Goal: Use online tool/utility

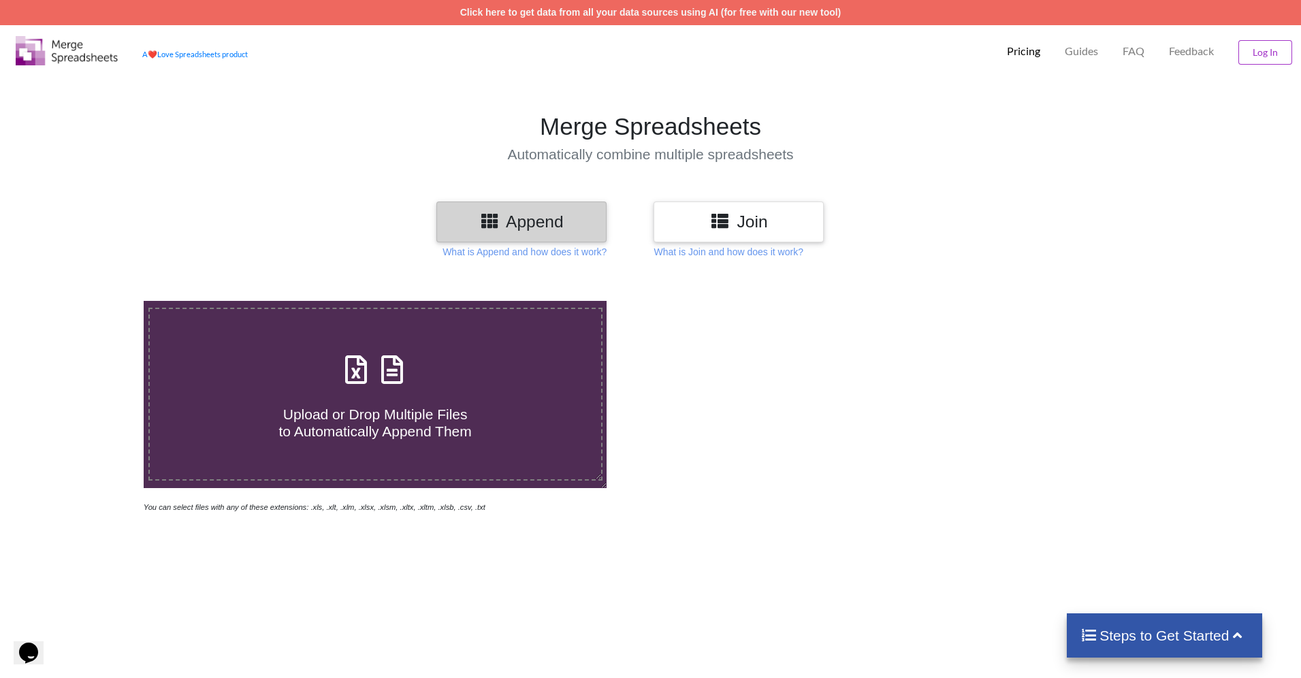
scroll to position [350, 0]
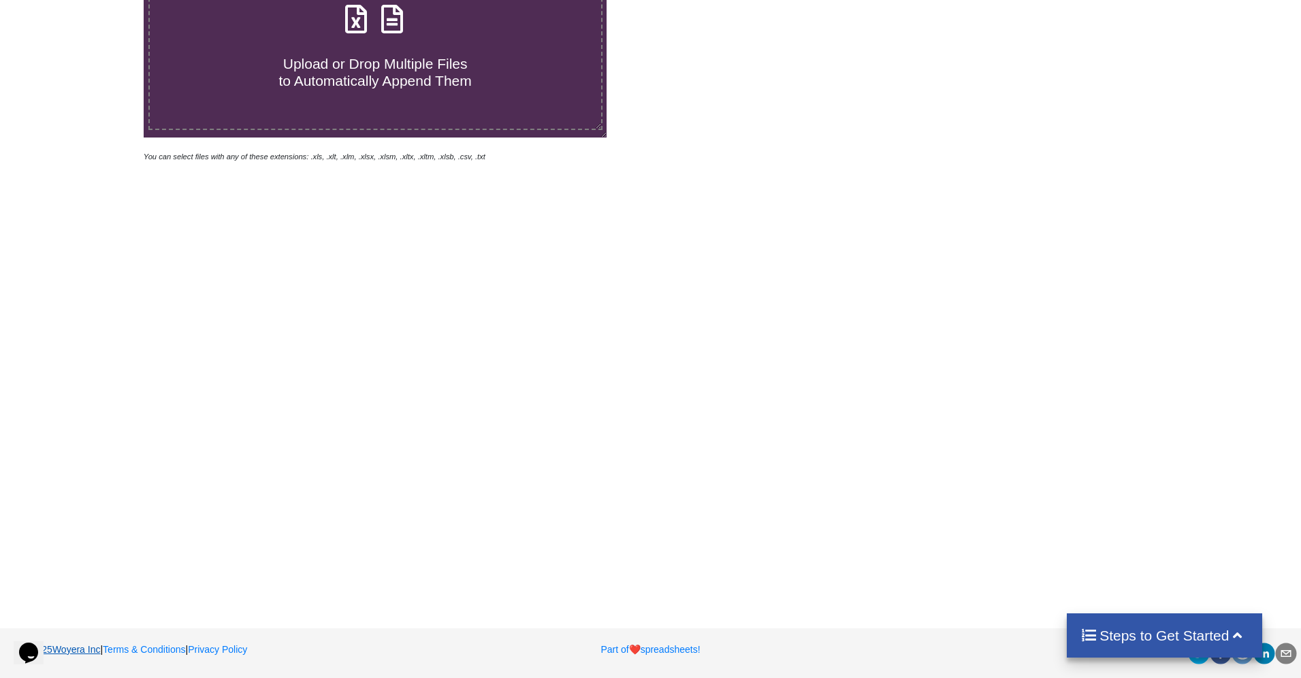
click at [72, 652] on link "2025 Woyera Inc" at bounding box center [58, 649] width 86 height 11
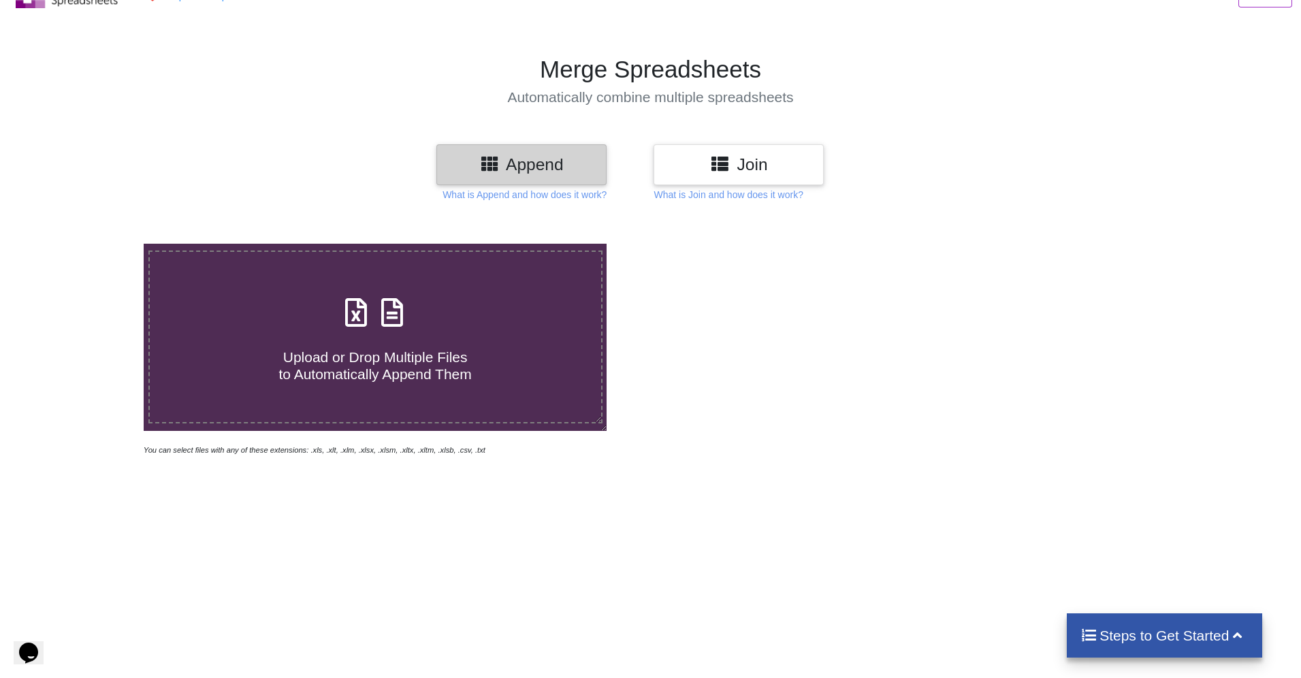
scroll to position [56, 0]
click at [774, 166] on h3 "Join" at bounding box center [739, 165] width 150 height 20
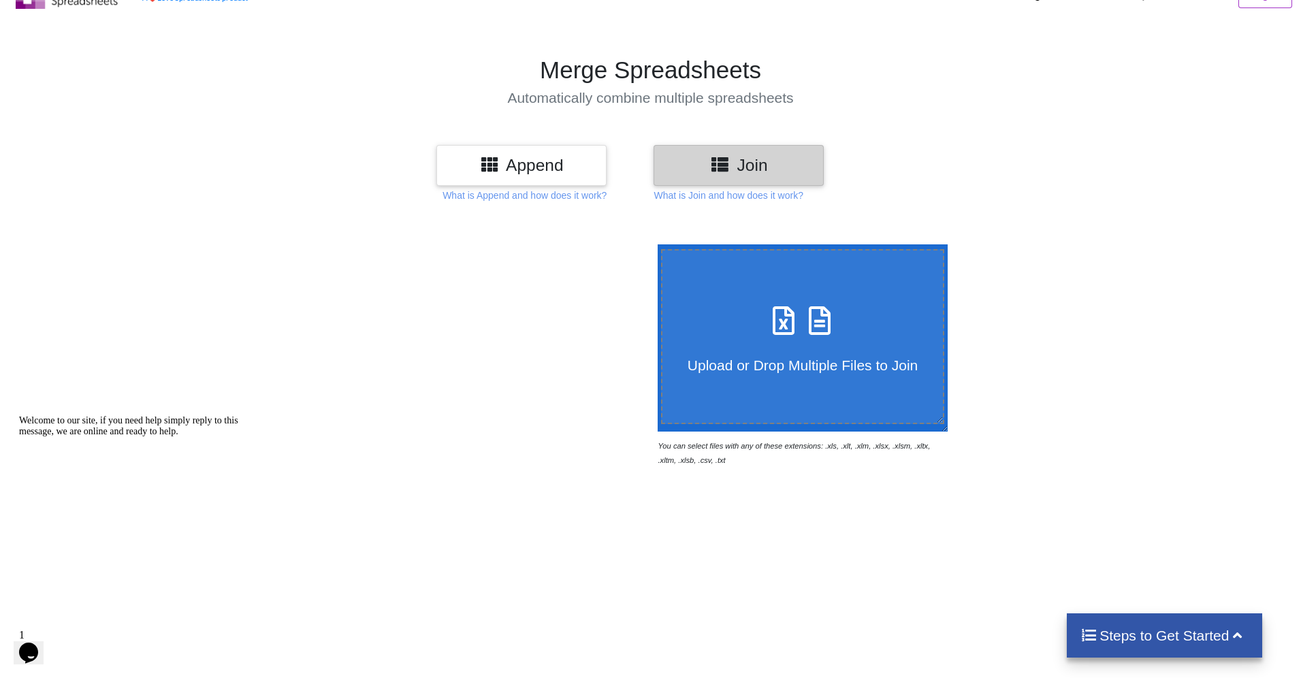
click at [1185, 633] on h4 "Steps to Get Started" at bounding box center [1164, 635] width 168 height 17
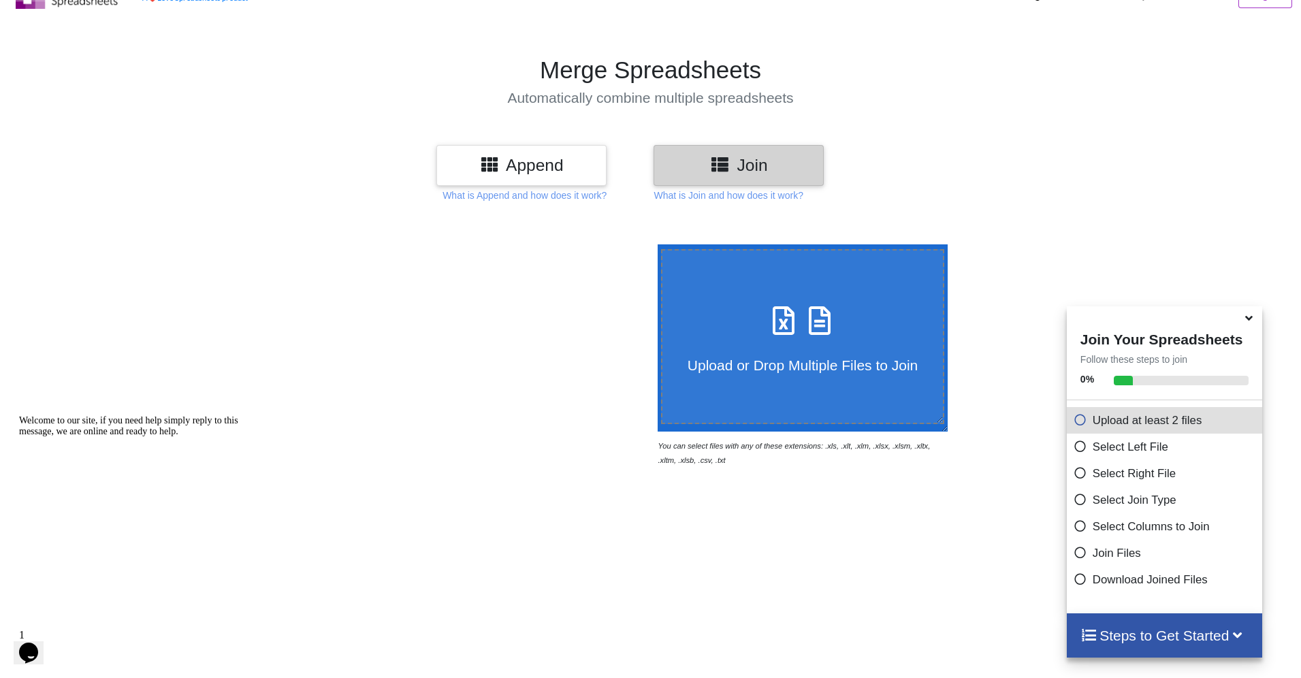
click at [802, 363] on span "Upload or Drop Multiple Files to Join" at bounding box center [802, 365] width 230 height 16
click at [654, 244] on input "Upload or Drop Multiple Files to Join" at bounding box center [654, 244] width 0 height 0
type input "C:\fakepath\NJ07021.xlsx"
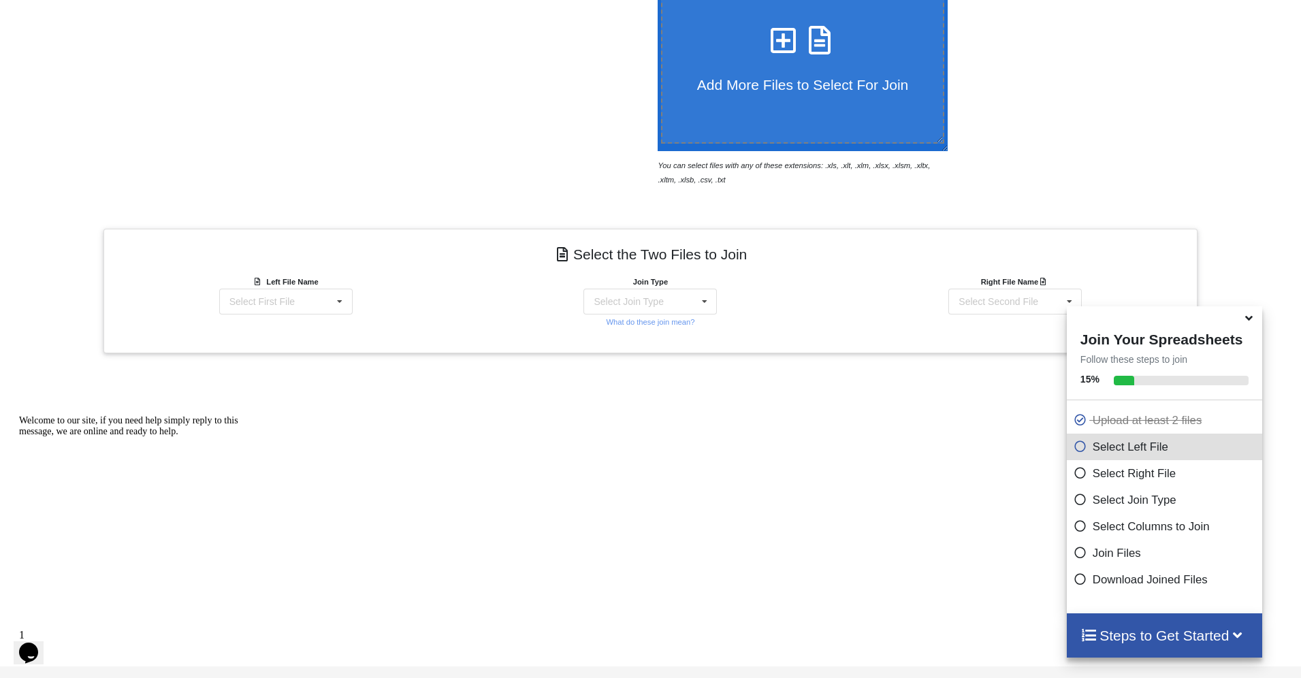
scroll to position [376, 0]
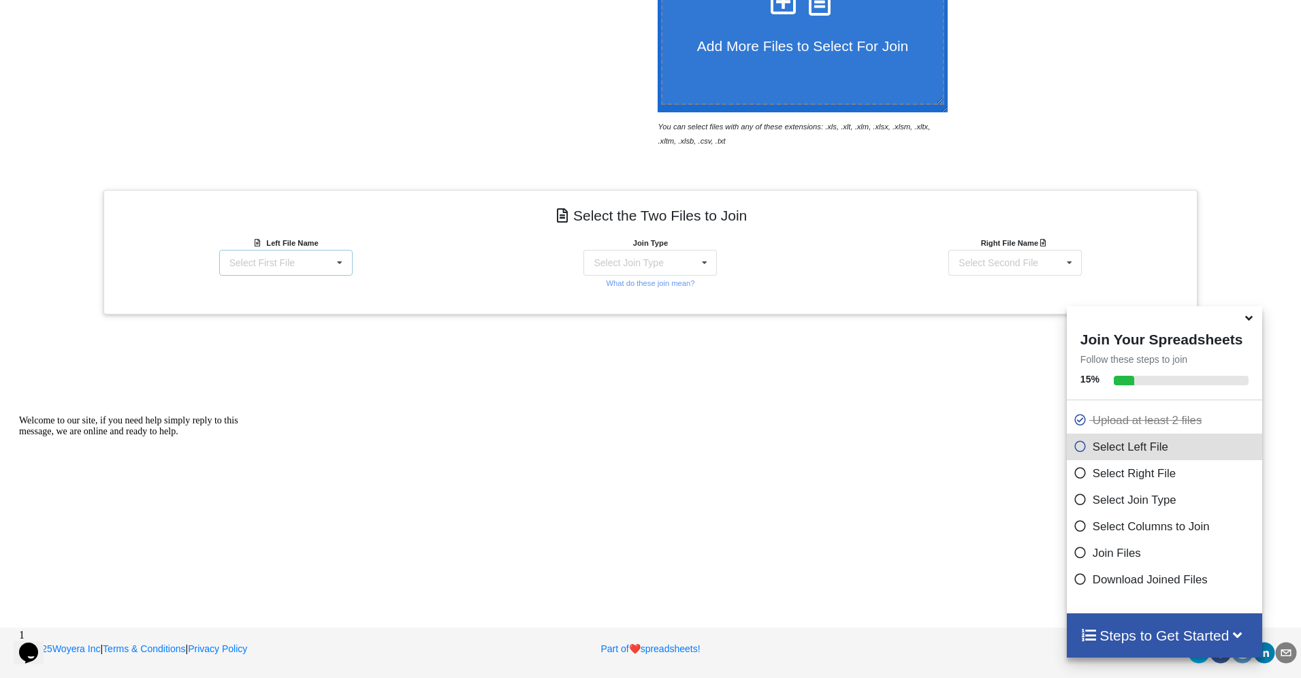
click at [300, 263] on div "Select First File NJ07021.xlsx : NJ07021 NJ07028.xlsx : NJ07028 NJ07039.xlsx : …" at bounding box center [285, 263] width 133 height 26
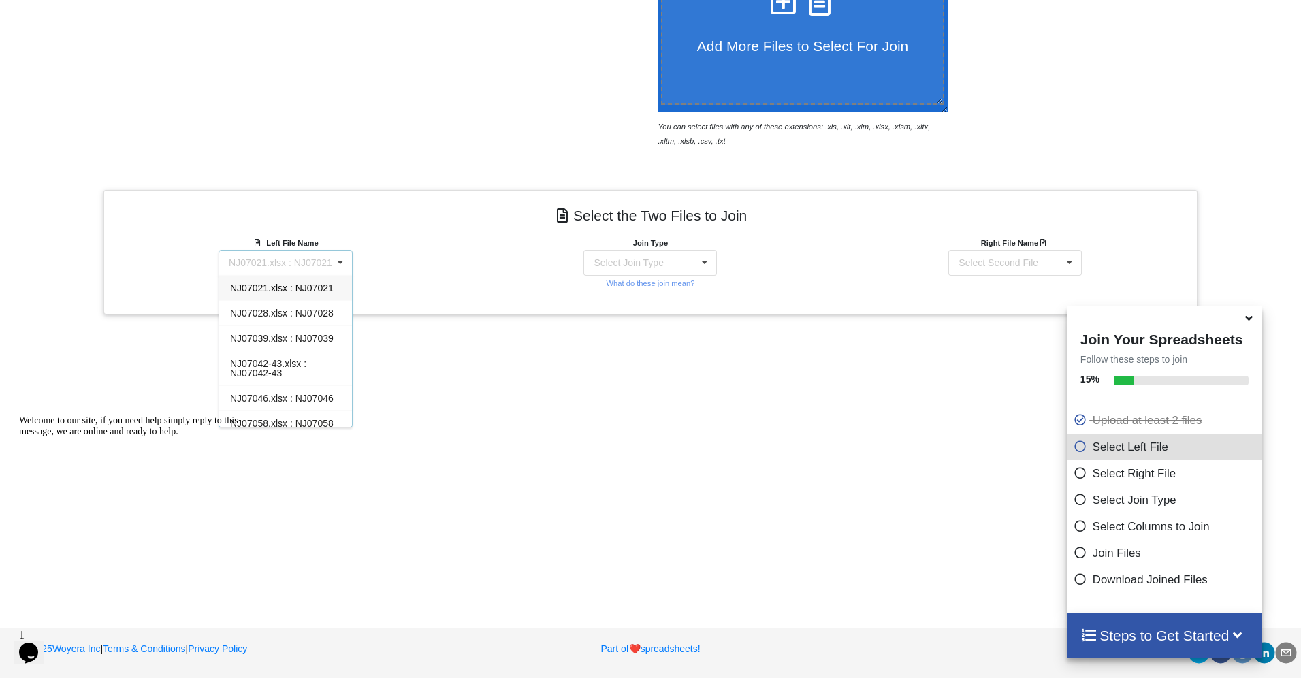
click at [365, 232] on div "Select the Two Files to Join Left File Name NJ07021.xlsx : NJ07021 NJ07021.xlsx…" at bounding box center [650, 252] width 1094 height 125
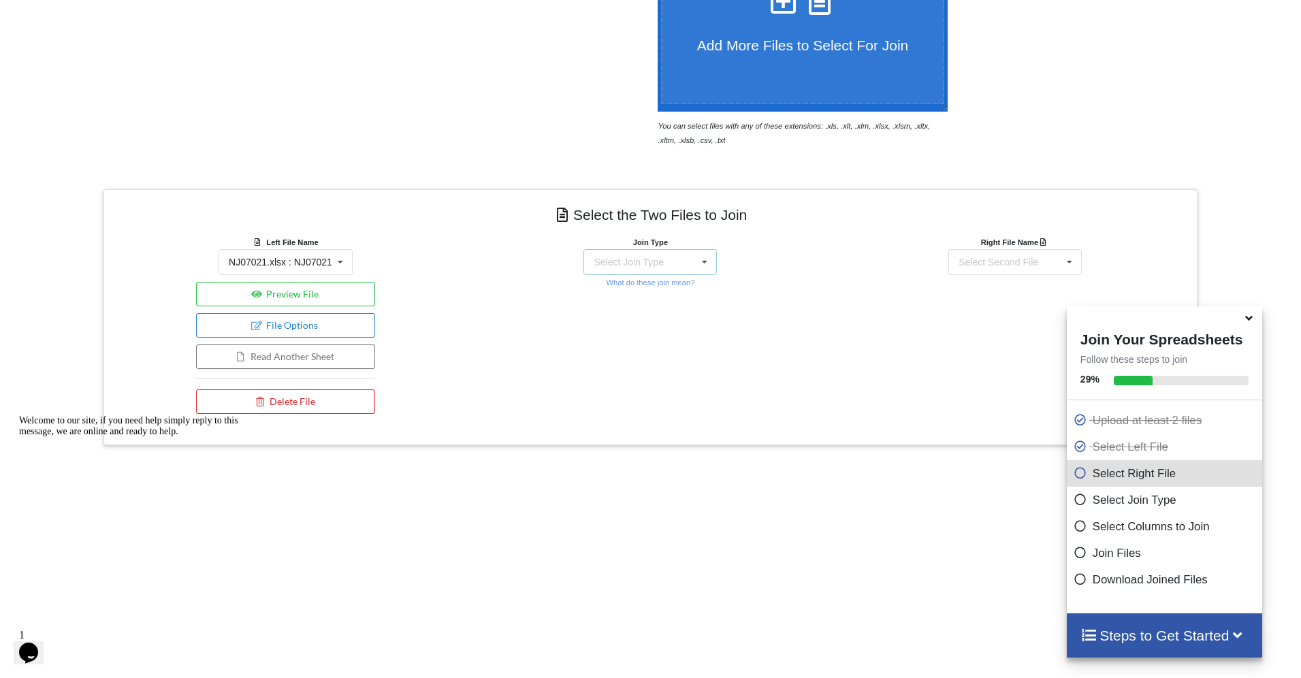
click at [646, 266] on div "Select Join Type" at bounding box center [627, 262] width 69 height 10
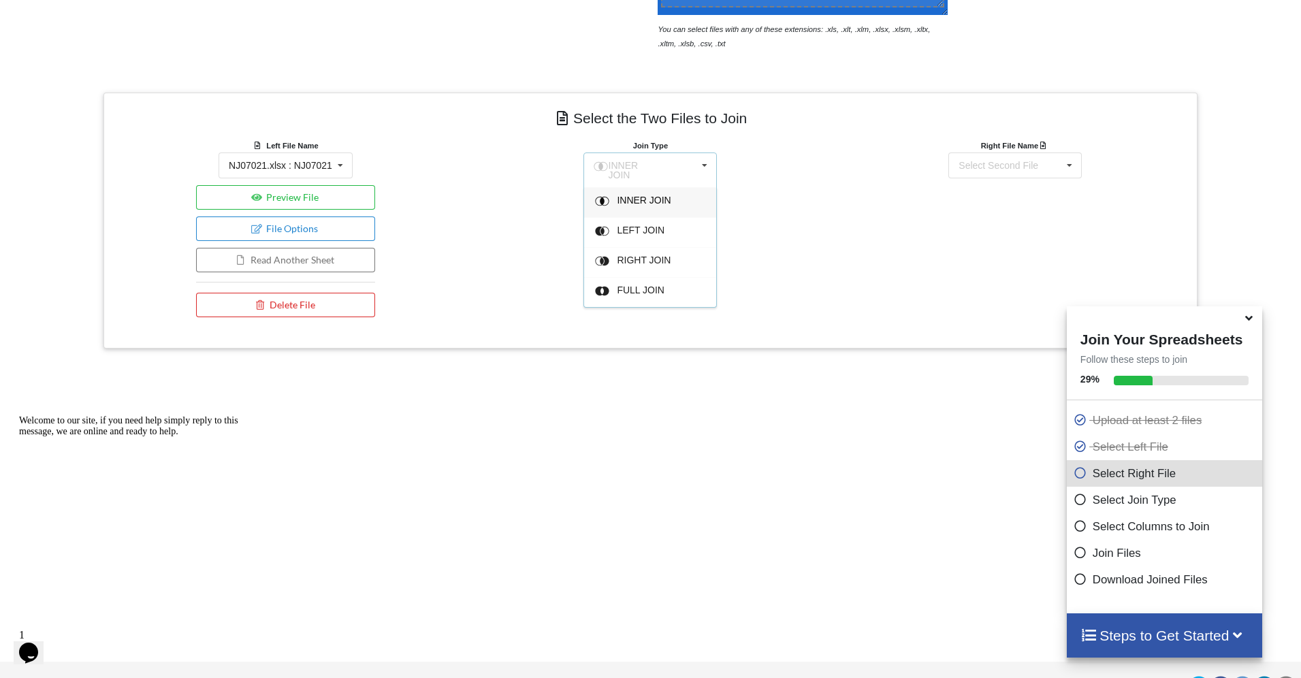
scroll to position [475, 0]
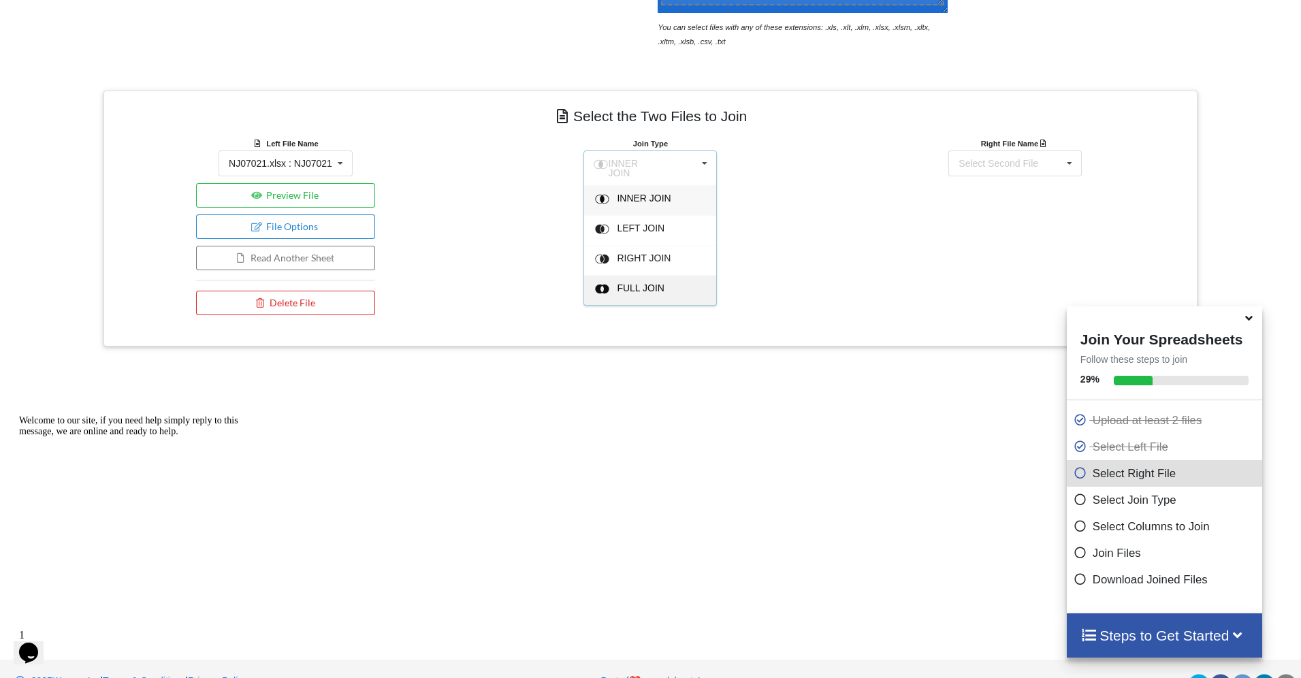
click at [636, 284] on span "FULL JOIN" at bounding box center [641, 287] width 48 height 11
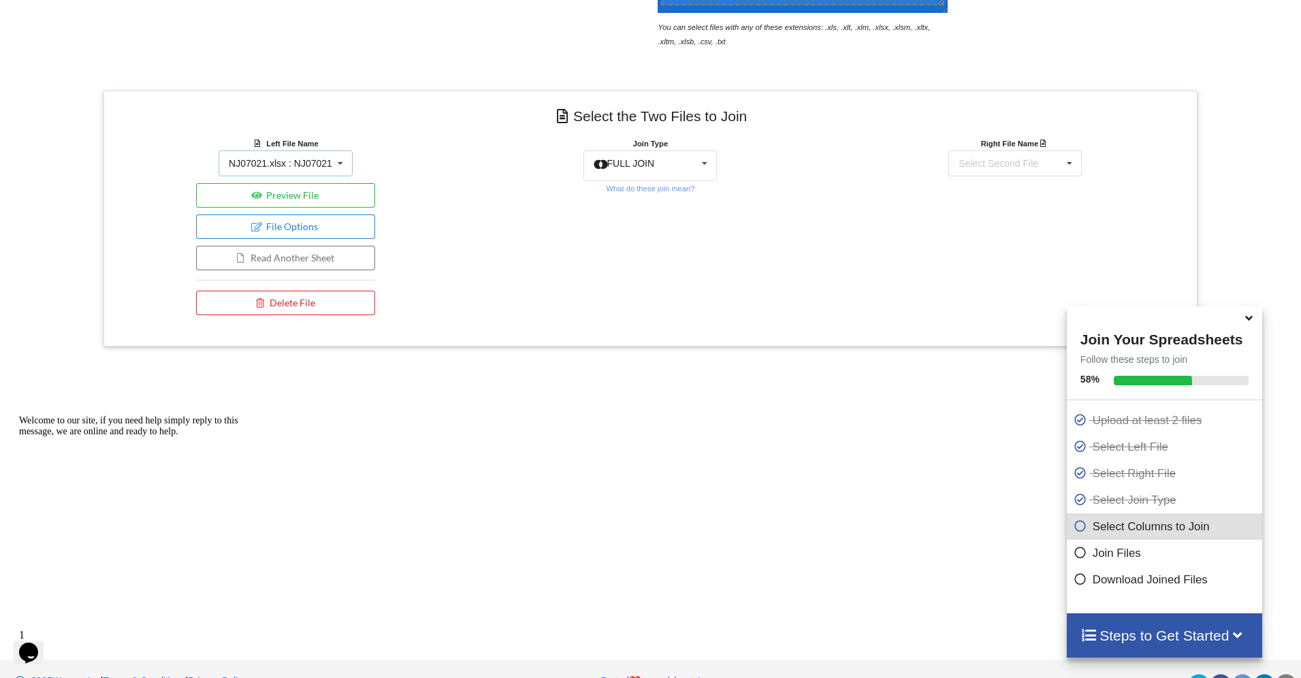
click at [272, 172] on div "NJ07021.xlsx : NJ07021 NJ07021.xlsx : NJ07021 NJ07028.xlsx : NJ07028 NJ07039.xl…" at bounding box center [285, 163] width 134 height 26
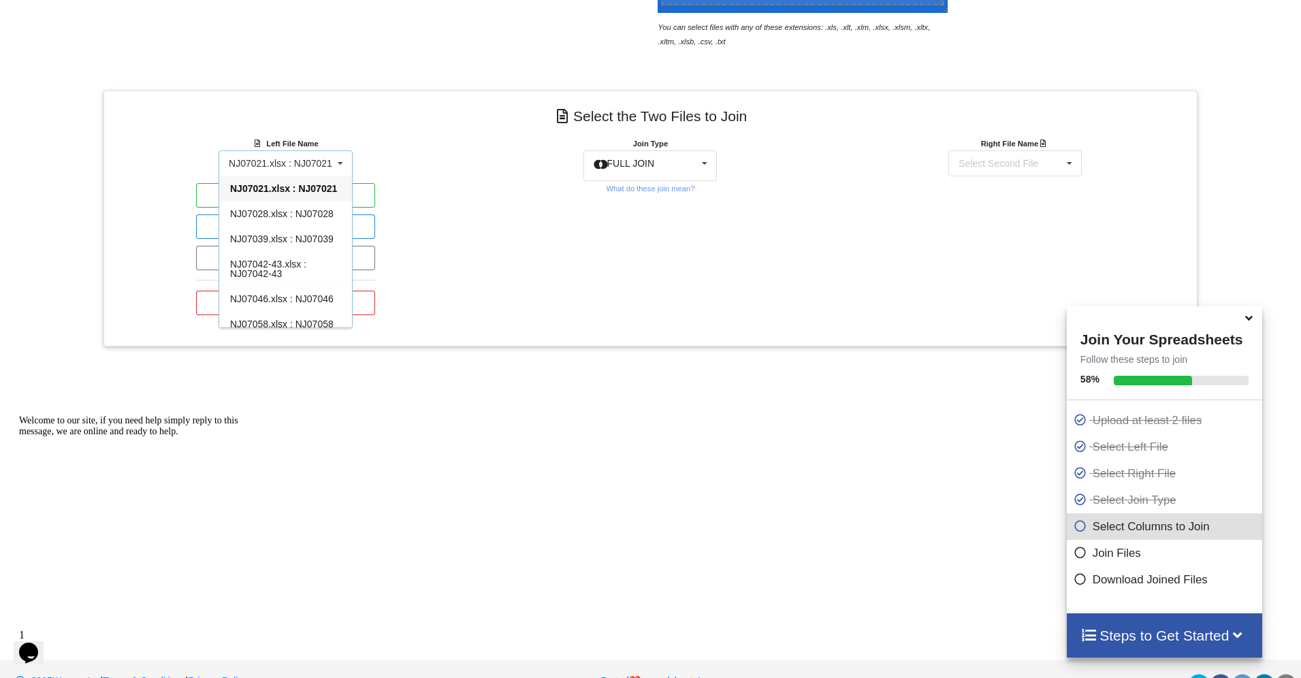
click at [247, 194] on span "NJ07021.xlsx : NJ07021" at bounding box center [283, 188] width 107 height 11
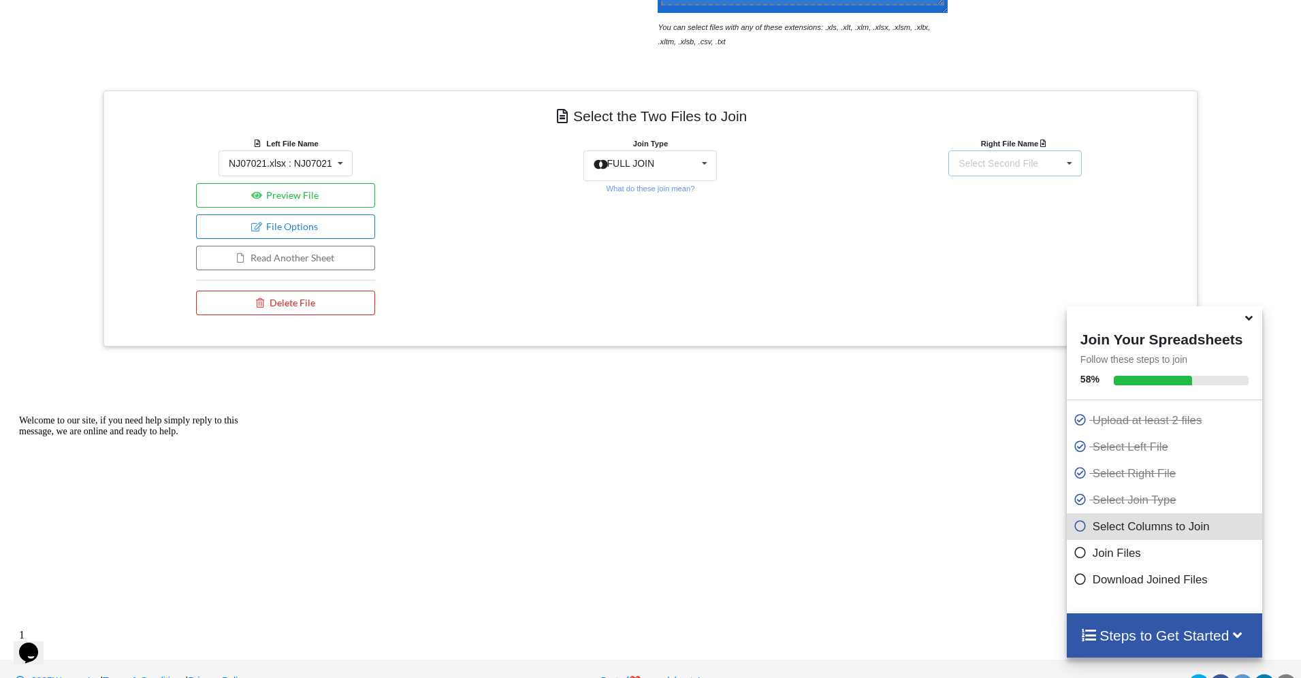
click at [1001, 163] on div "Select Second File" at bounding box center [998, 164] width 80 height 10
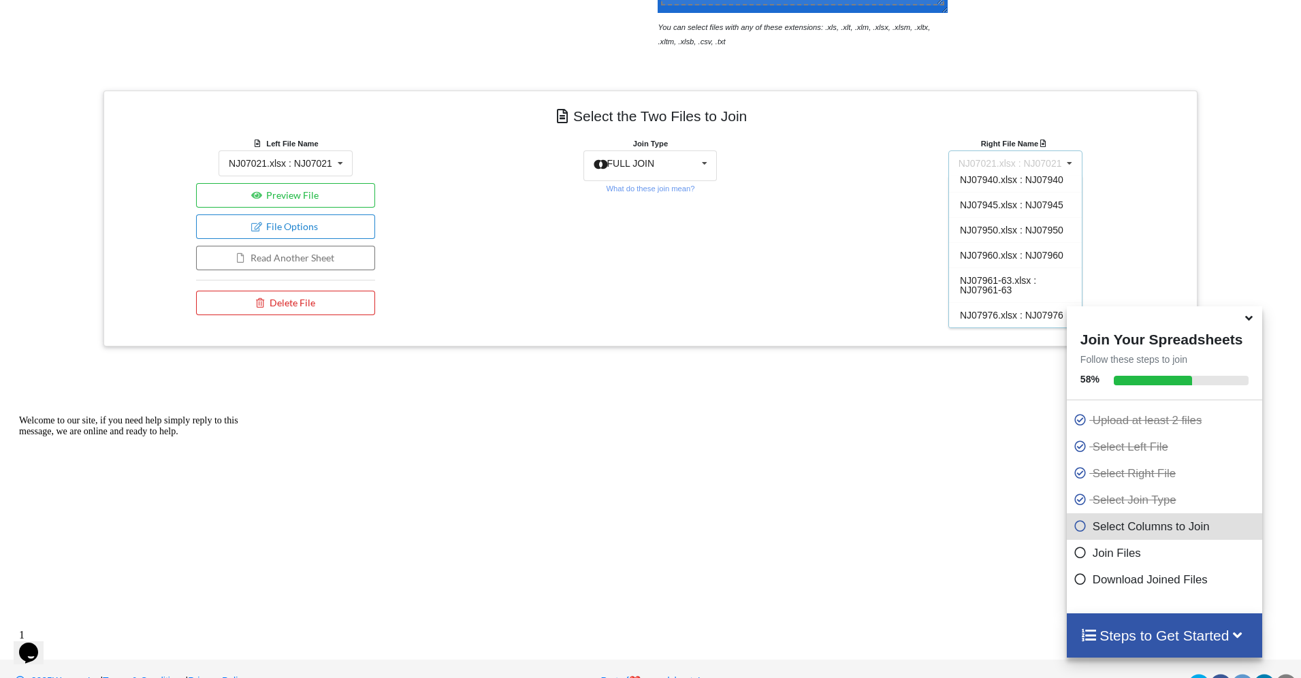
scroll to position [0, 0]
